Goal: Browse casually

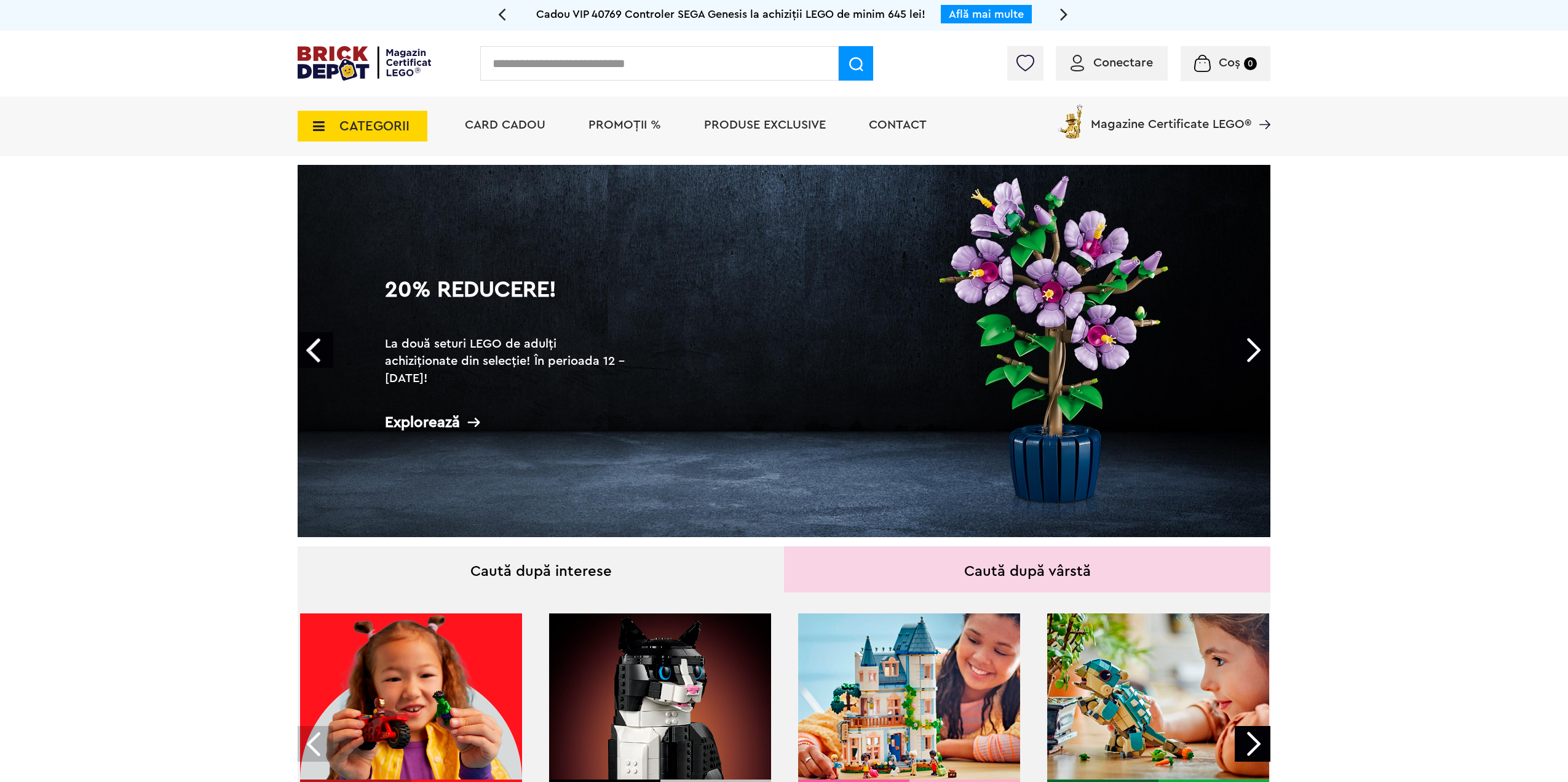
click at [1245, 347] on link "Next" at bounding box center [1252, 349] width 35 height 35
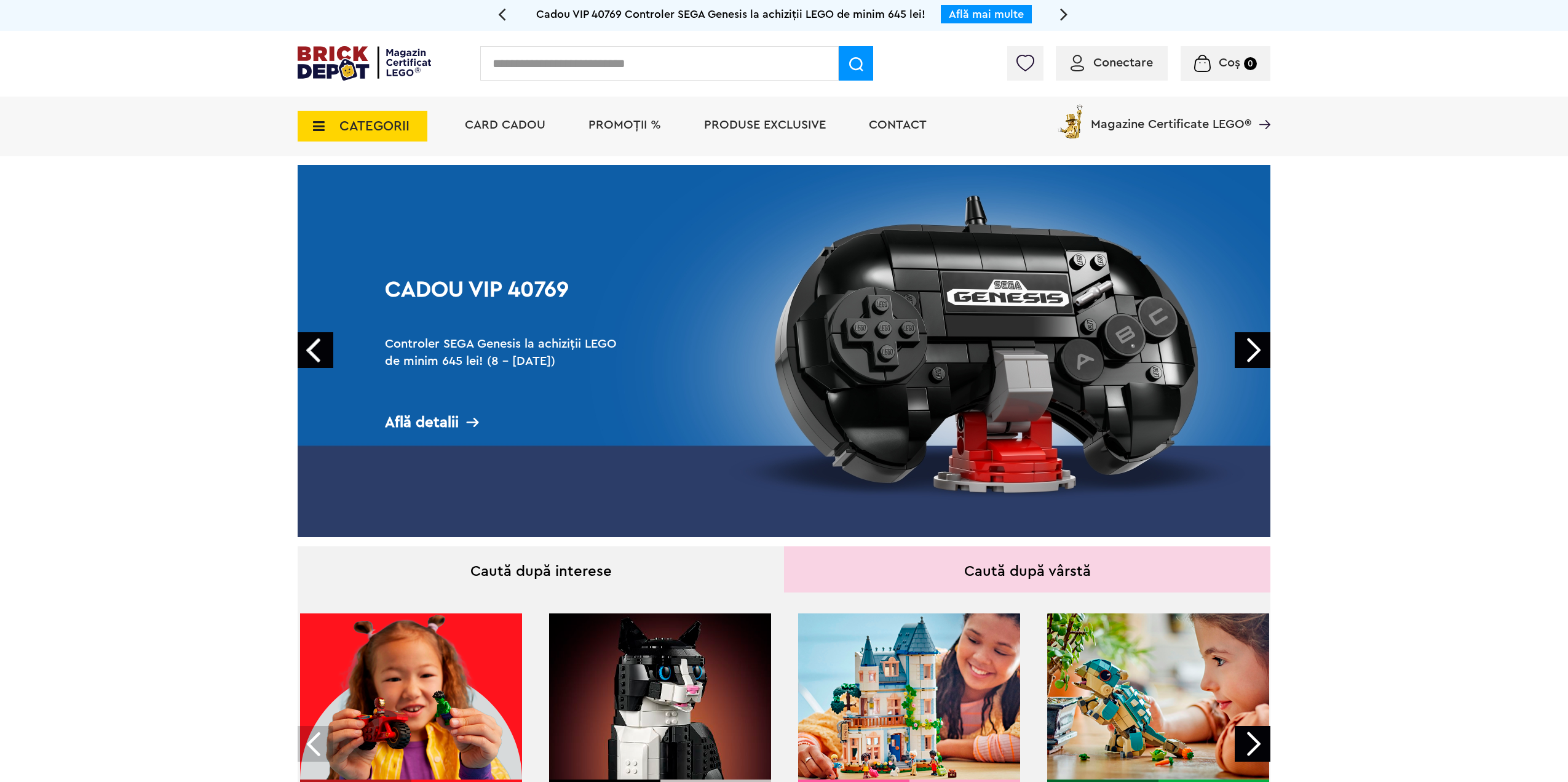
click at [1251, 348] on link "Next" at bounding box center [1252, 349] width 35 height 35
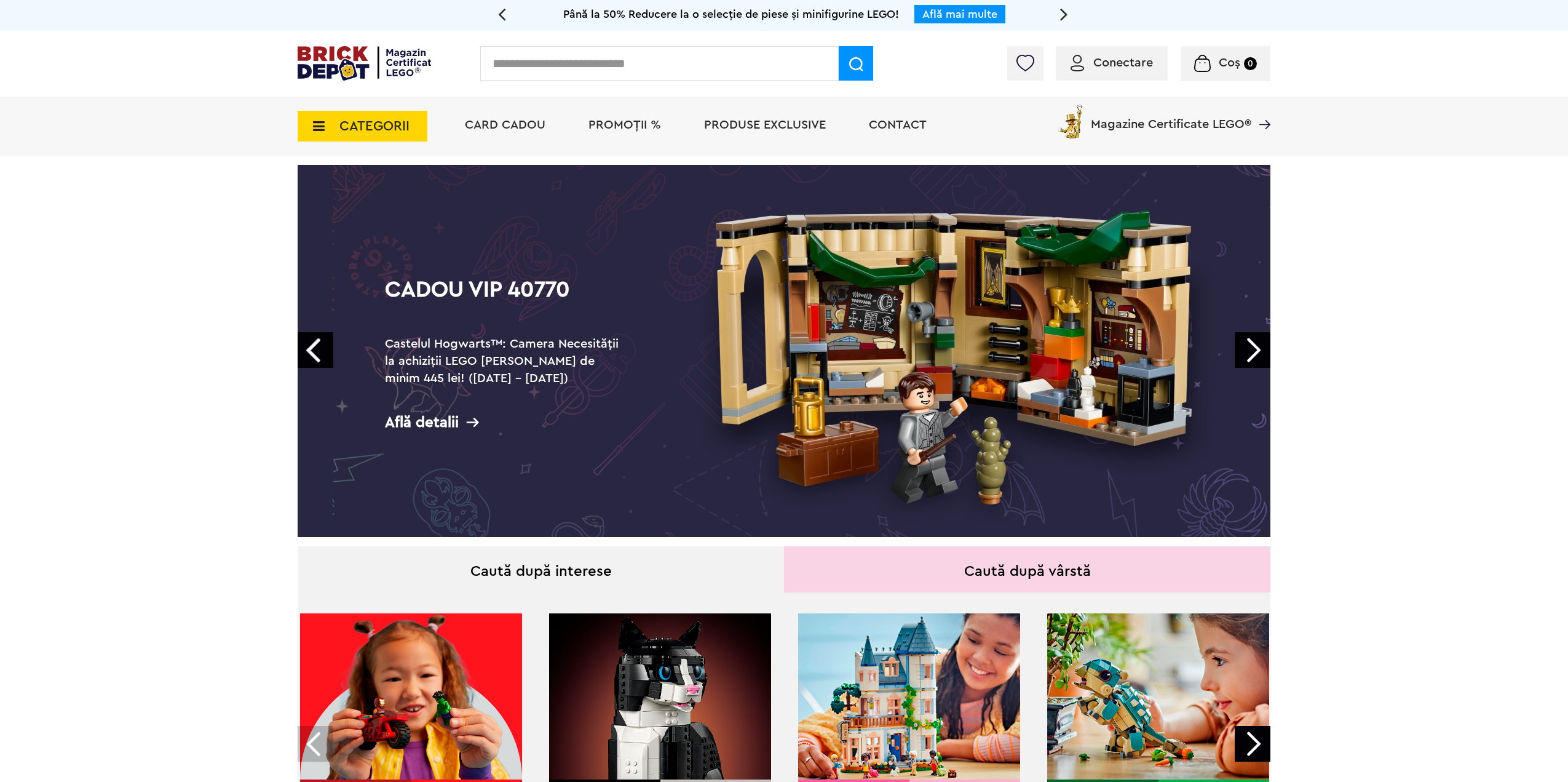
click at [1240, 351] on link "Next" at bounding box center [1252, 349] width 35 height 35
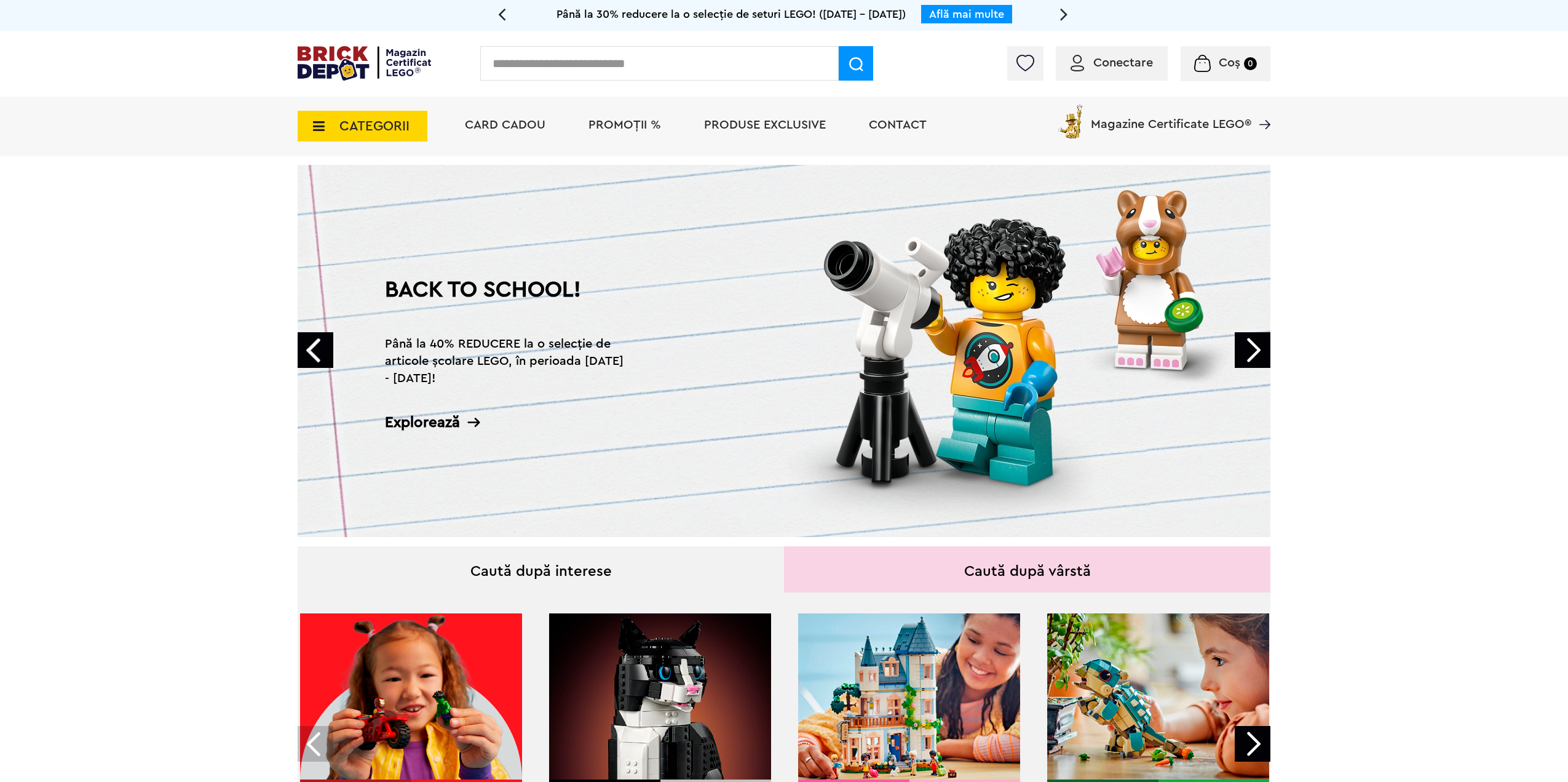
click at [1252, 346] on link "Next" at bounding box center [1252, 349] width 35 height 35
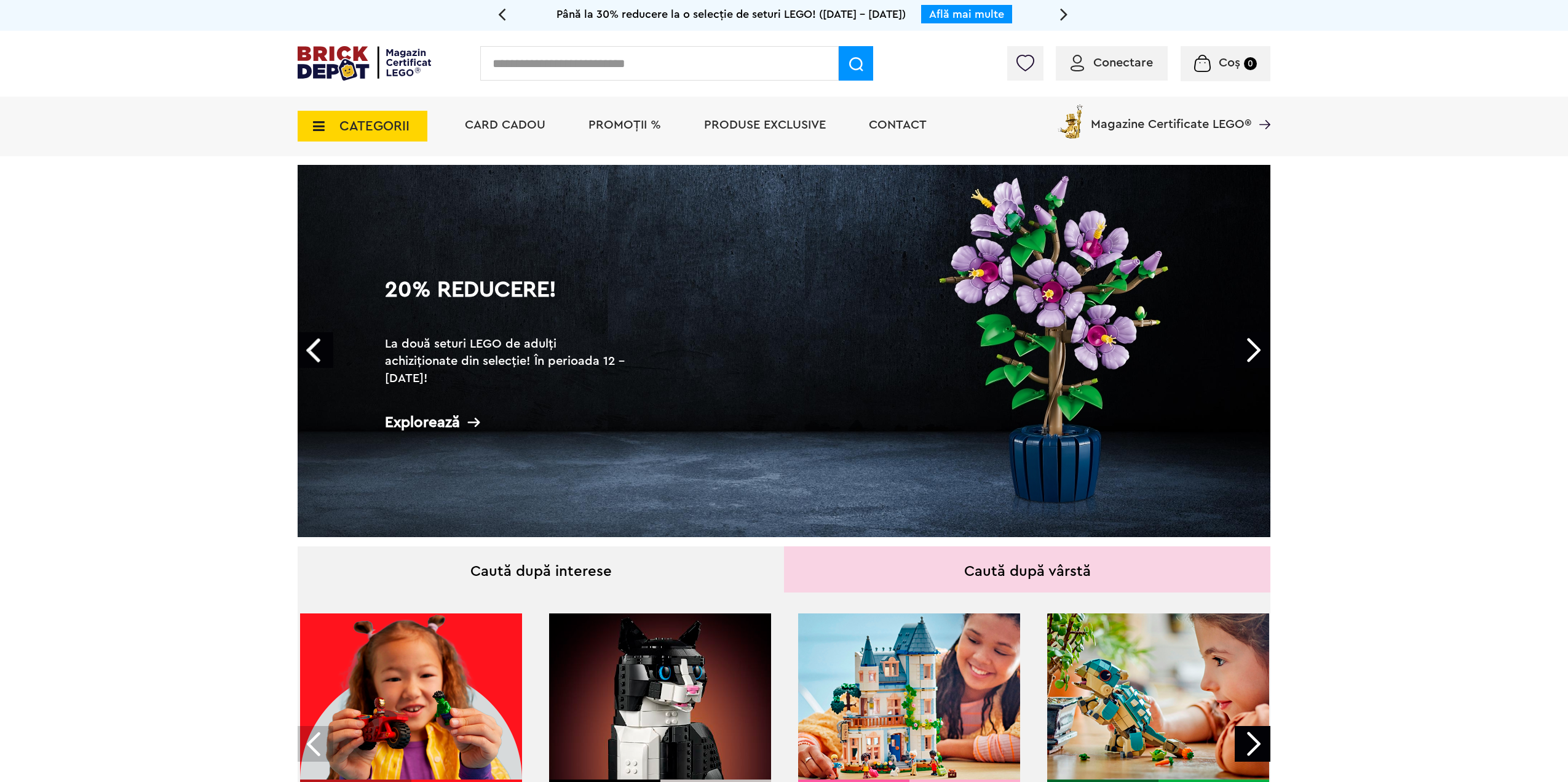
click at [1254, 349] on link "Next" at bounding box center [1252, 349] width 35 height 35
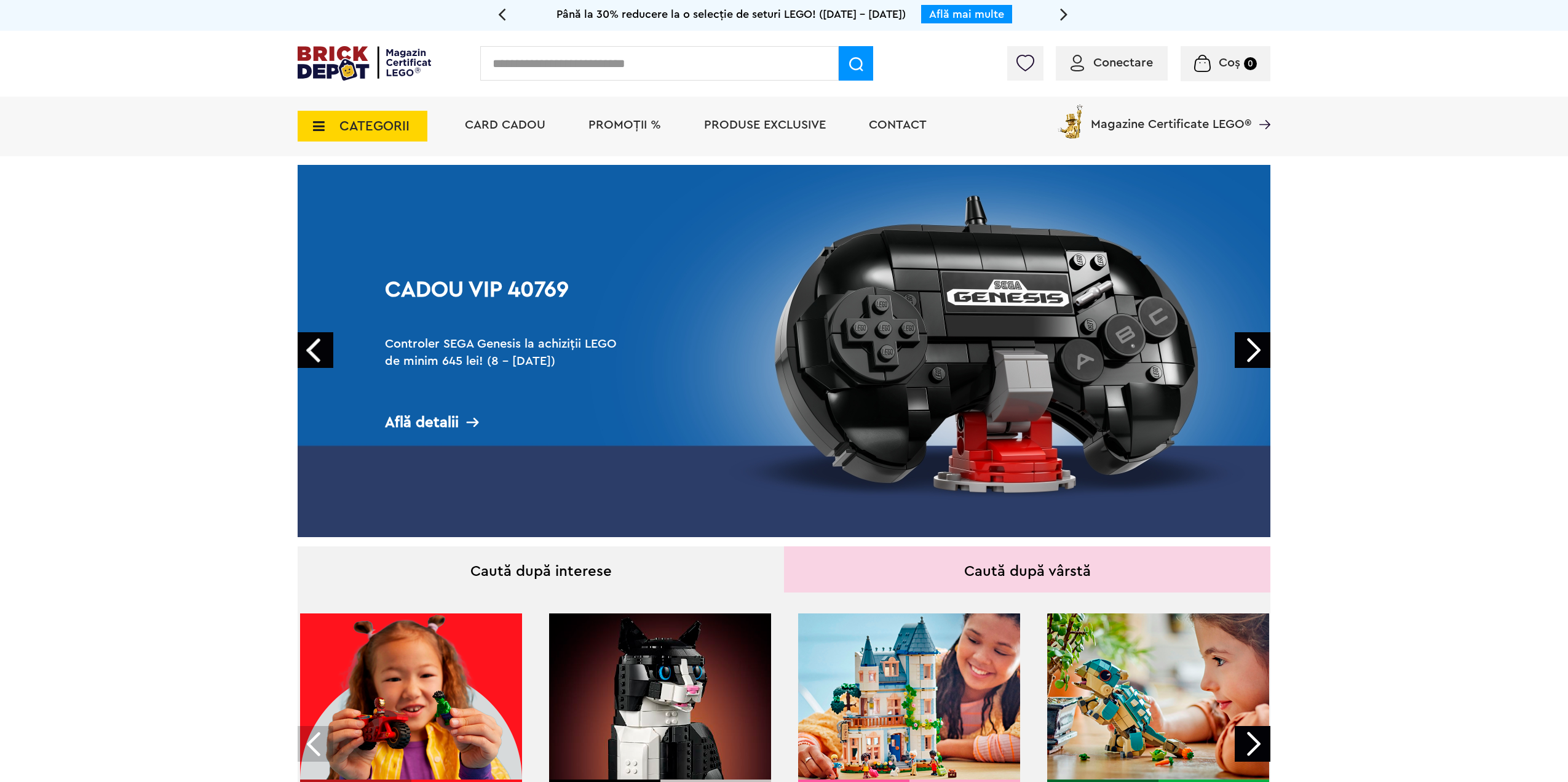
click at [1254, 349] on link "Next" at bounding box center [1252, 349] width 35 height 35
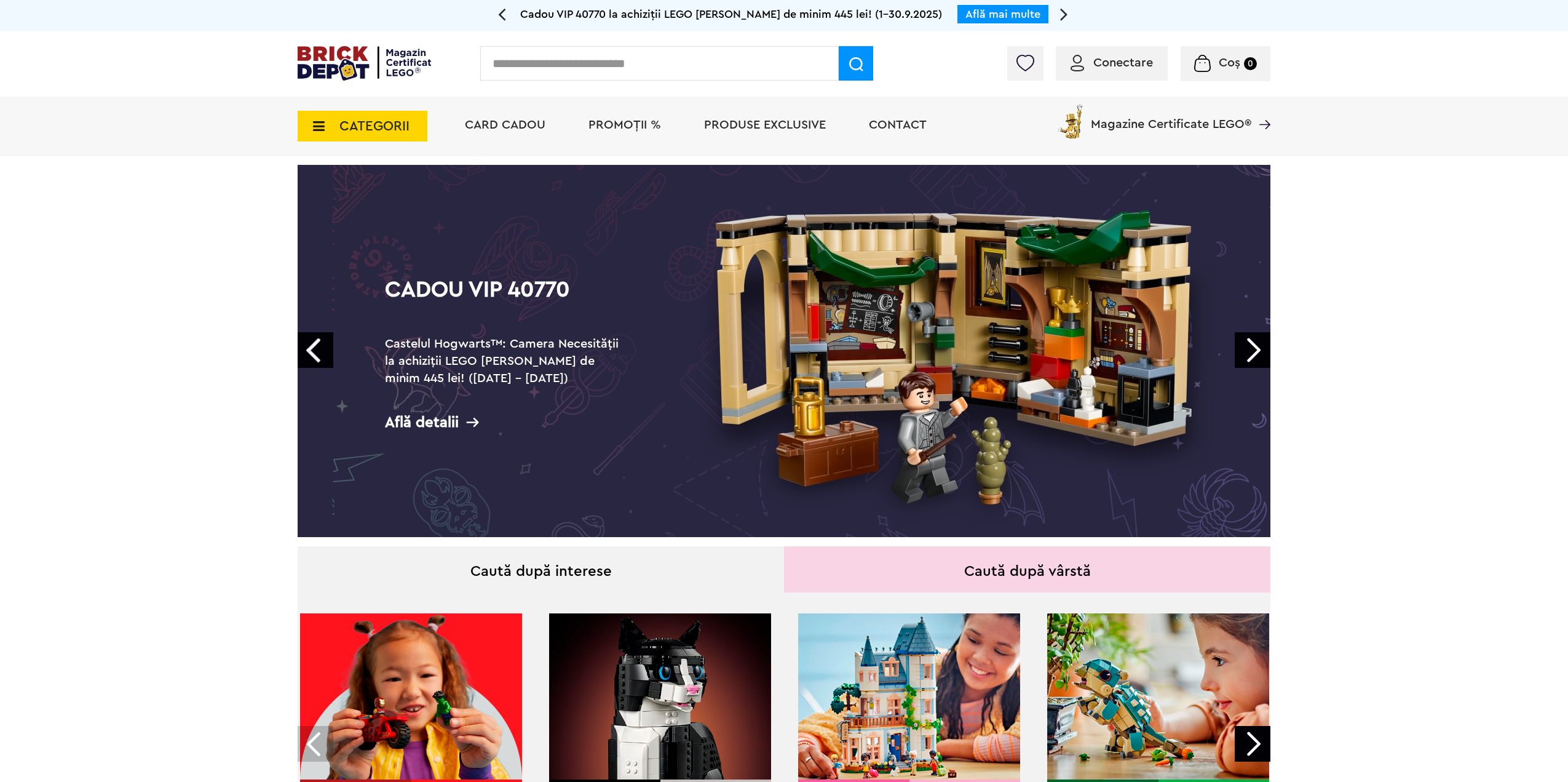
click at [1067, 16] on icon at bounding box center [1064, 13] width 8 height 21
click at [1065, 16] on icon at bounding box center [1064, 13] width 8 height 21
